Goal: Task Accomplishment & Management: Manage account settings

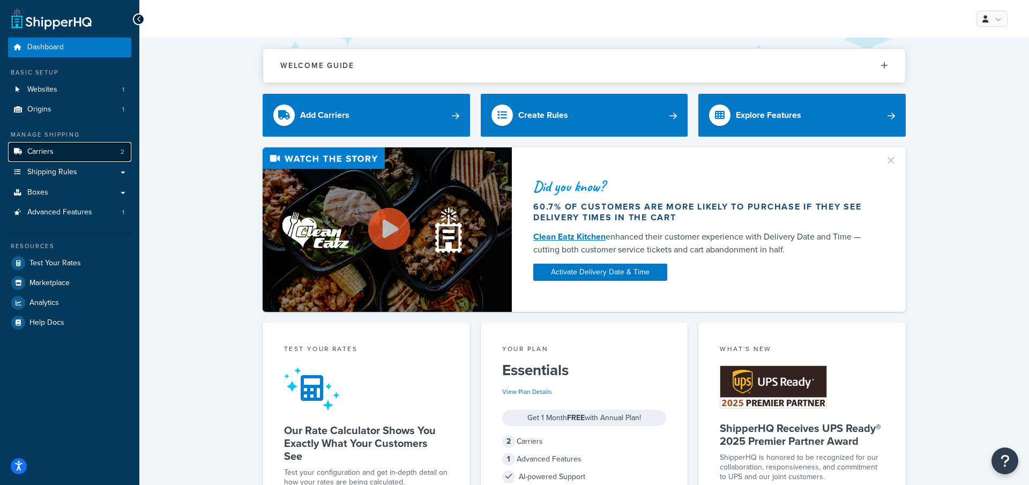
click at [63, 156] on link "Carriers 2" at bounding box center [69, 152] width 123 height 20
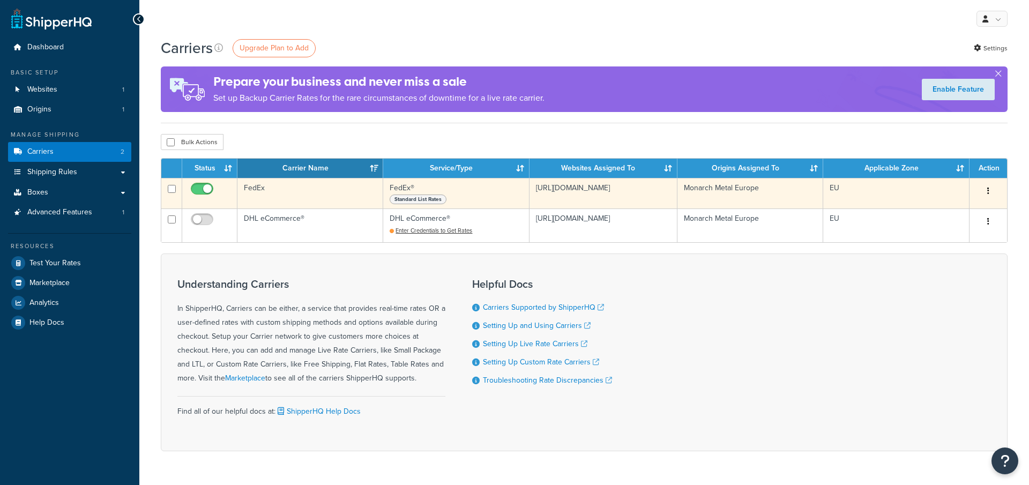
click at [324, 196] on td "FedEx" at bounding box center [310, 193] width 146 height 31
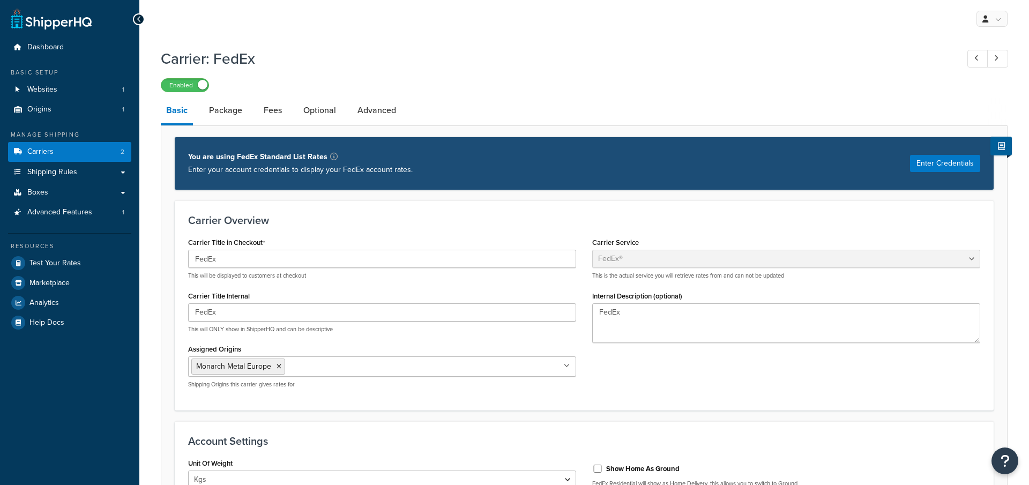
select select "fedEx"
select select "kg"
select select "CM"
select select "YOUR_PACKAGING"
click at [109, 171] on link "Shipping Rules" at bounding box center [69, 172] width 123 height 20
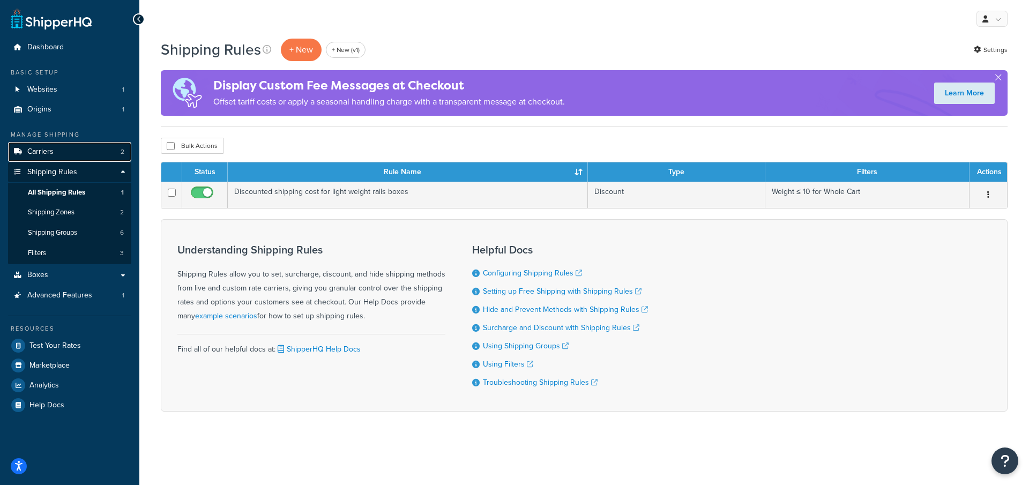
click at [107, 158] on link "Carriers 2" at bounding box center [69, 152] width 123 height 20
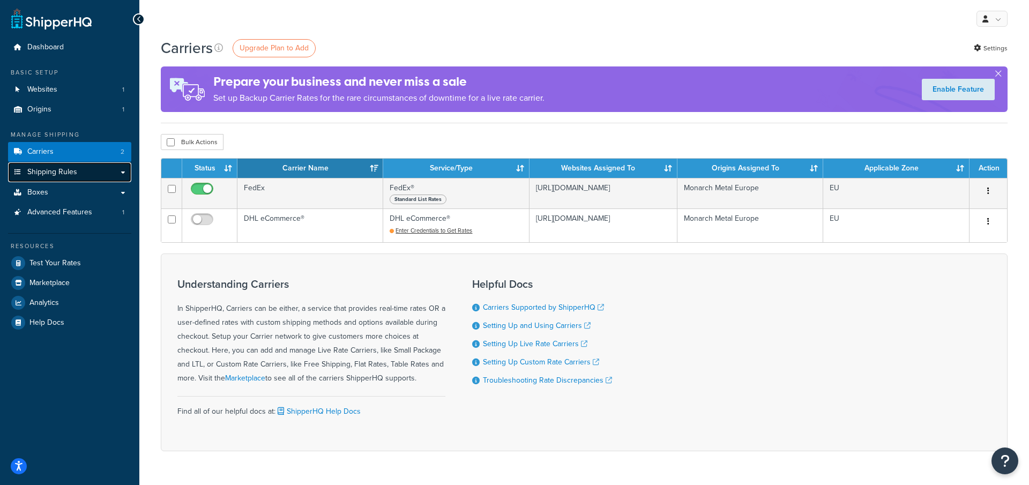
click at [115, 176] on link "Shipping Rules" at bounding box center [69, 172] width 123 height 20
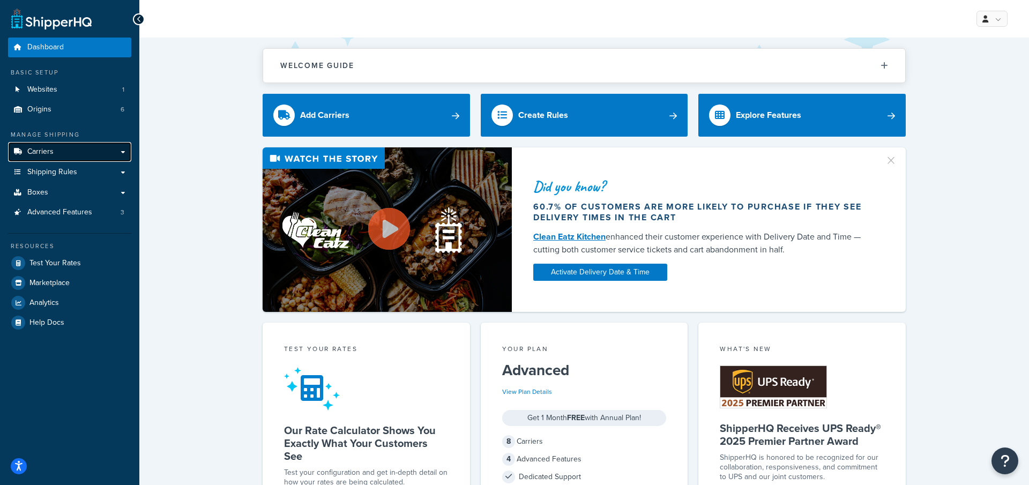
click at [95, 159] on link "Carriers" at bounding box center [69, 152] width 123 height 20
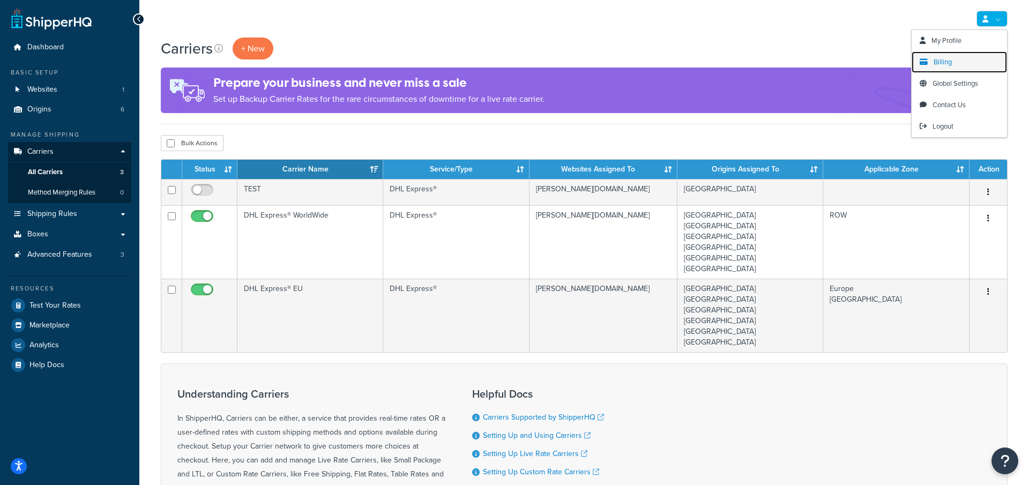
click at [939, 57] on span "Billing" at bounding box center [942, 62] width 18 height 10
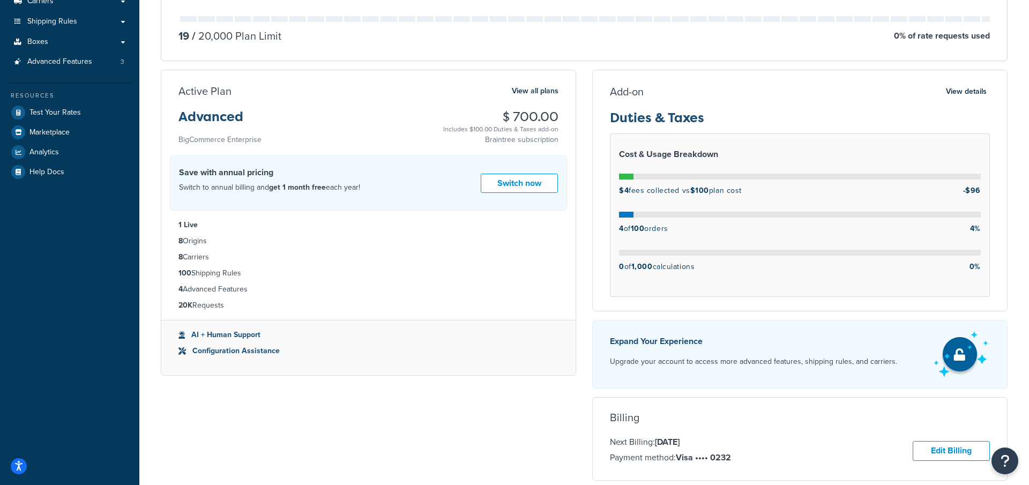
scroll to position [148, 0]
